Goal: Information Seeking & Learning: Learn about a topic

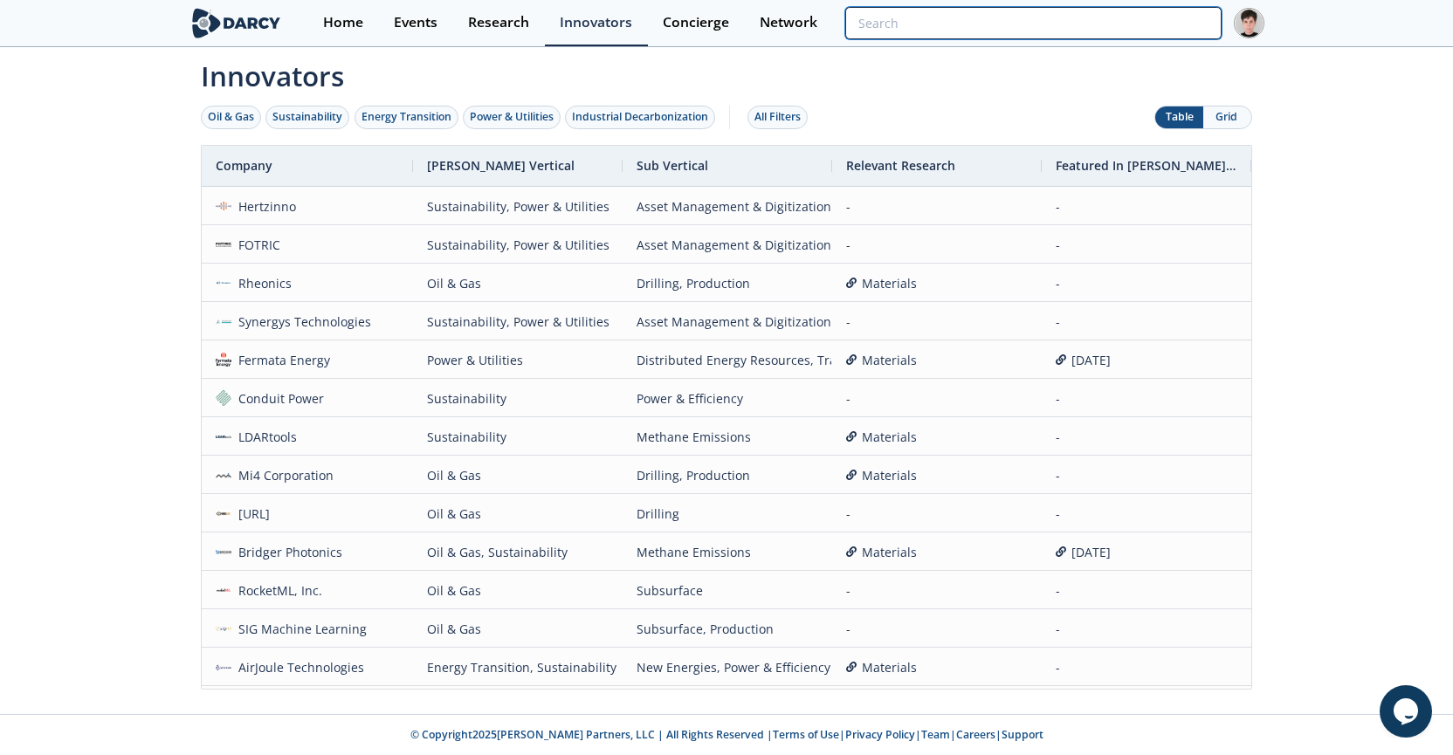
click at [1120, 23] on input "search" at bounding box center [1033, 23] width 376 height 32
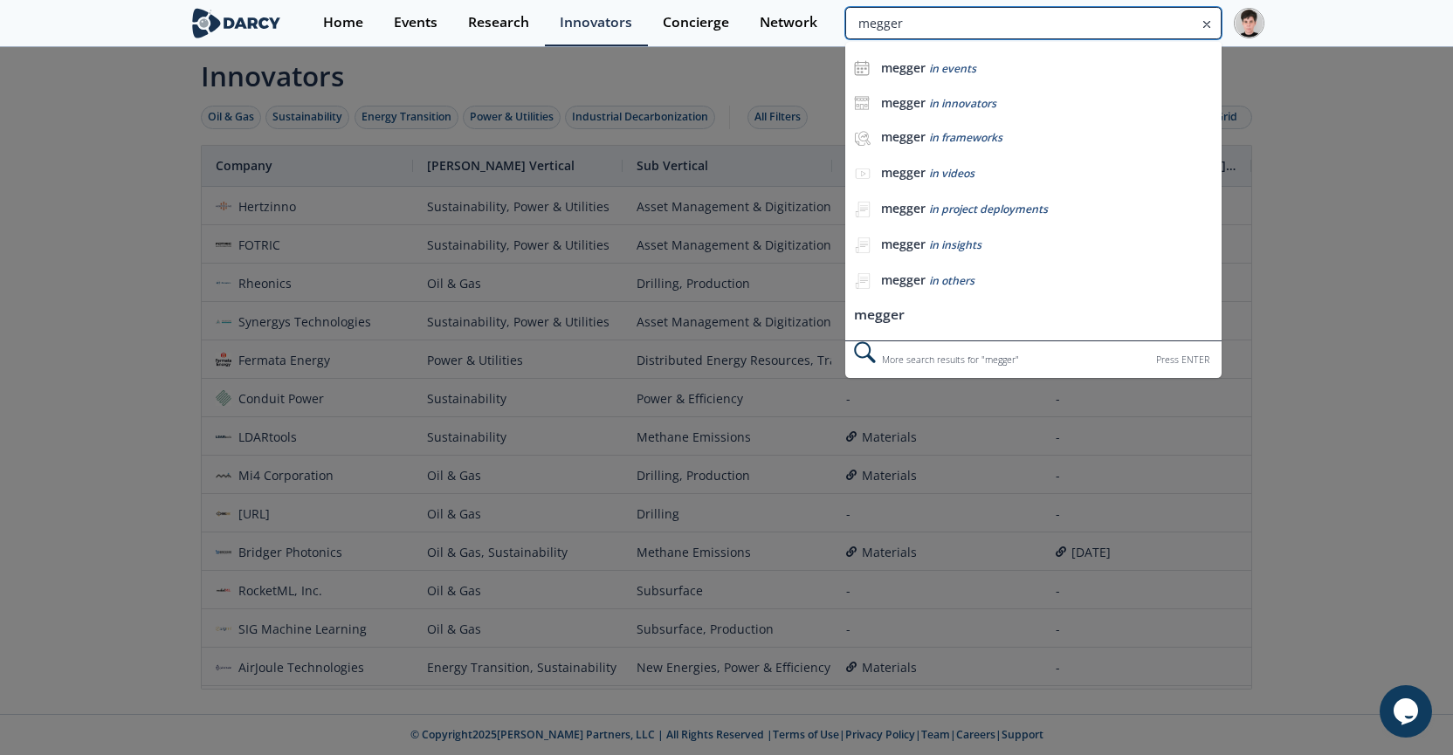
type input "megger"
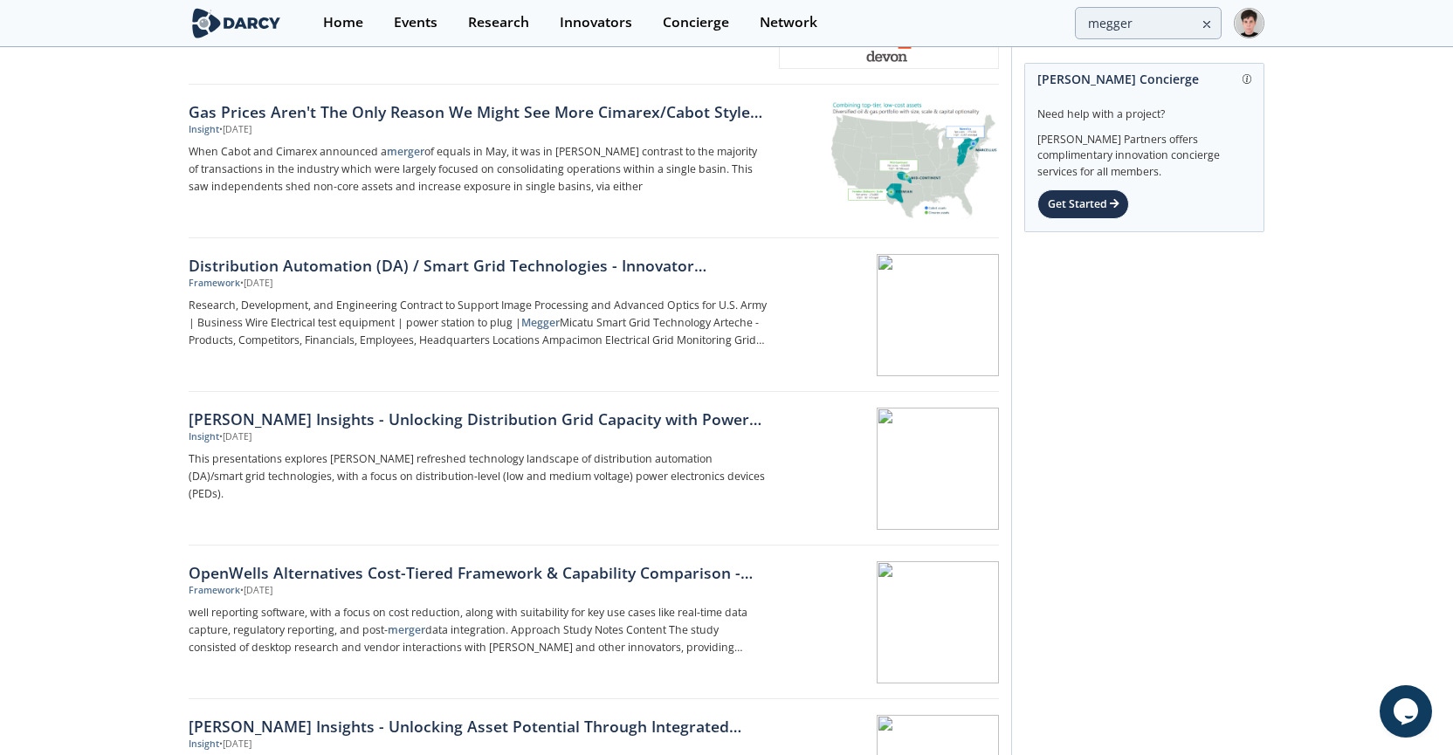
scroll to position [347, 0]
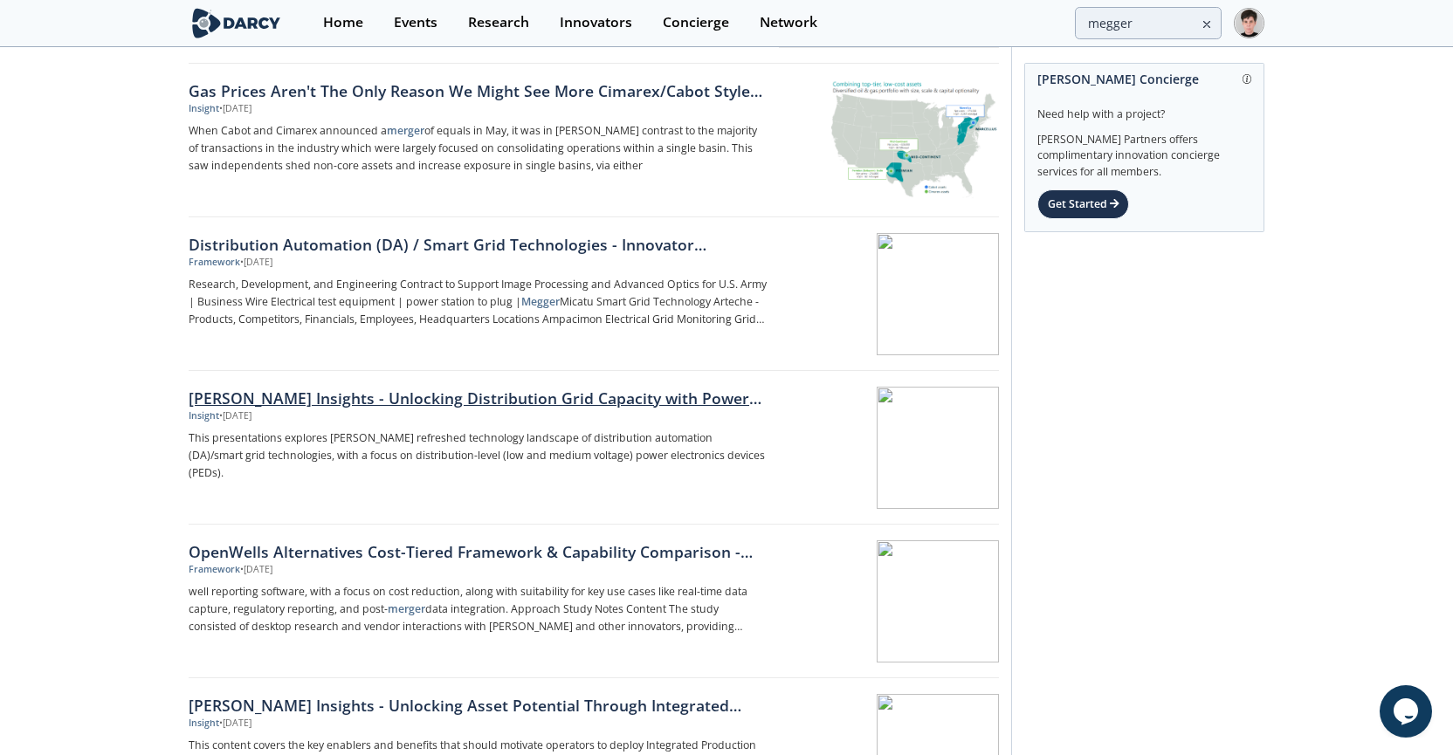
click at [590, 402] on div "Darcy Insights - Unlocking Distribution Grid Capacity with Power Electronics" at bounding box center [478, 398] width 578 height 23
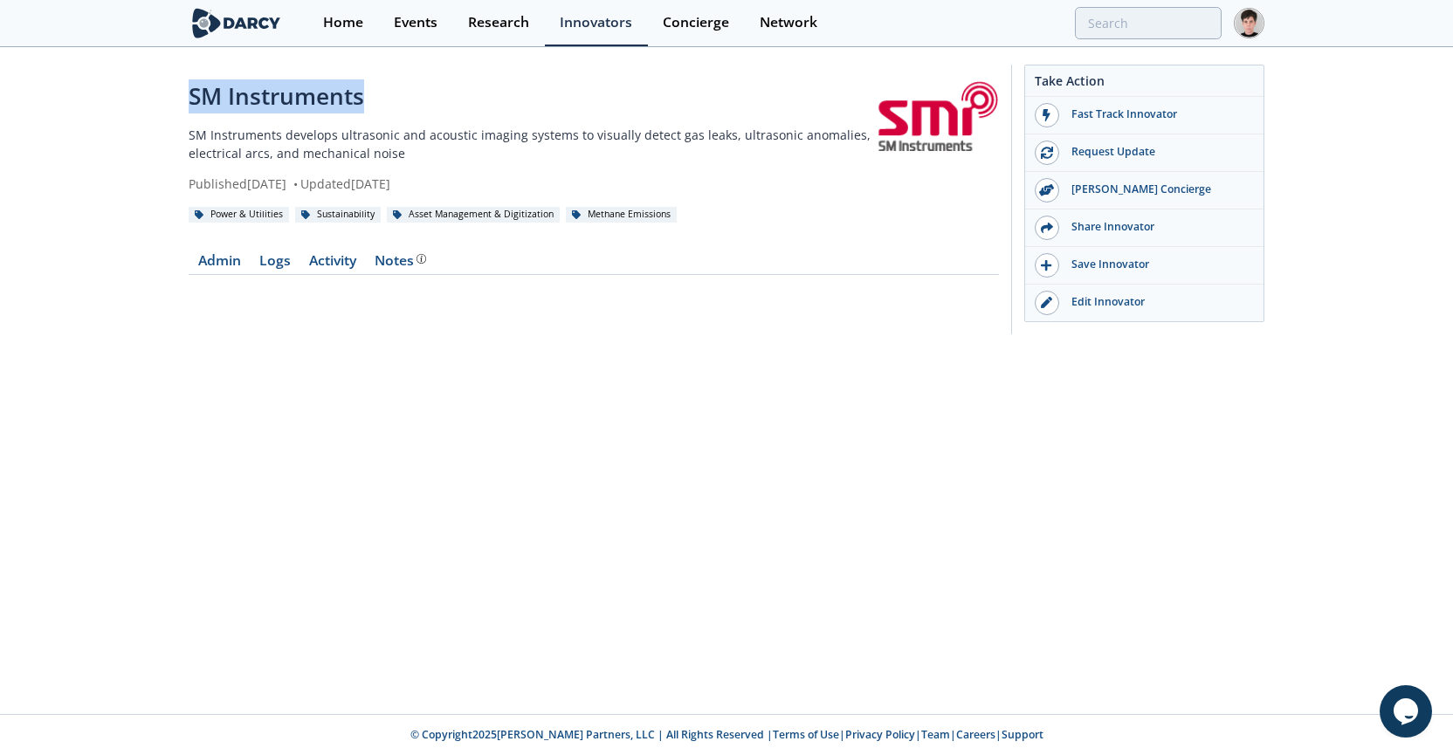
drag, startPoint x: 401, startPoint y: 105, endPoint x: 195, endPoint y: 104, distance: 206.0
click at [195, 104] on div "SM Instruments" at bounding box center [532, 96] width 686 height 34
copy div "SM Instruments"
